Goal: Contribute content

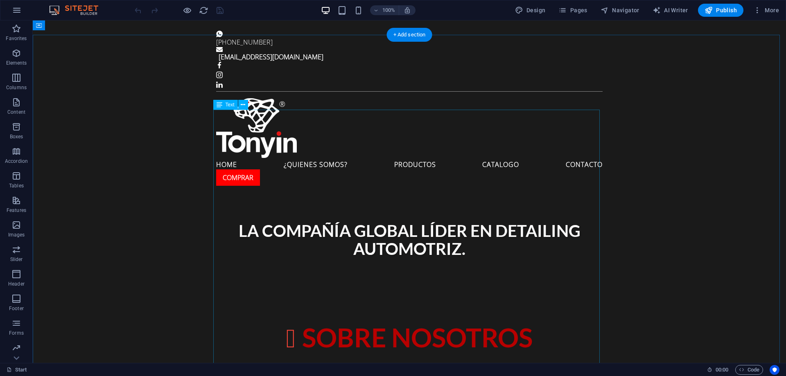
scroll to position [327, 0]
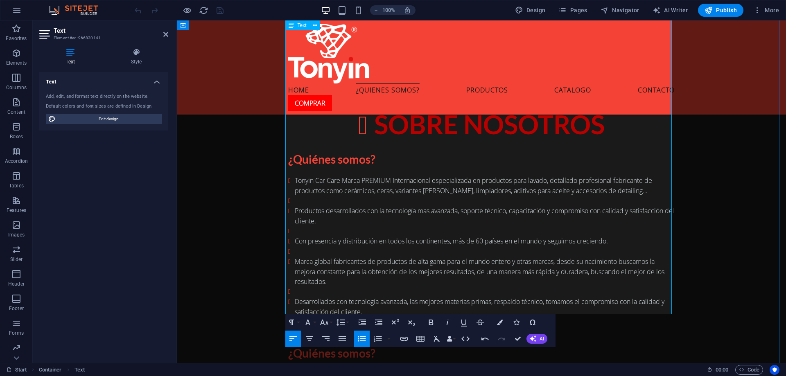
scroll to position [532, 0]
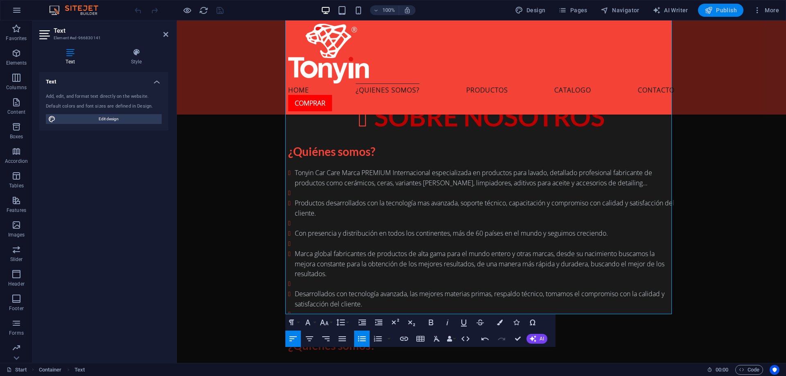
click at [718, 9] on span "Publish" at bounding box center [720, 10] width 32 height 8
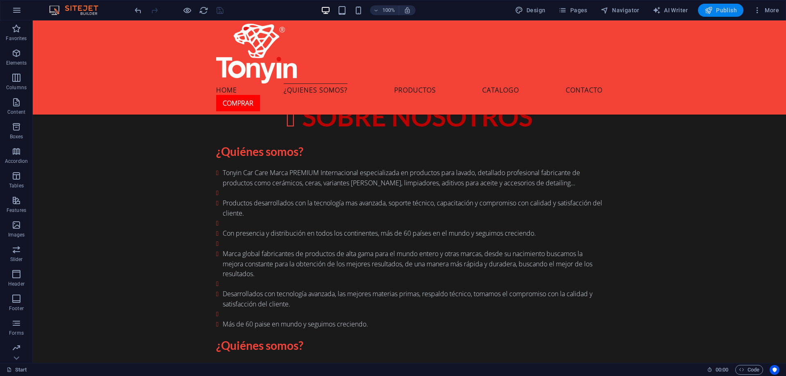
click at [722, 10] on span "Publish" at bounding box center [720, 10] width 32 height 8
